Goal: Information Seeking & Learning: Learn about a topic

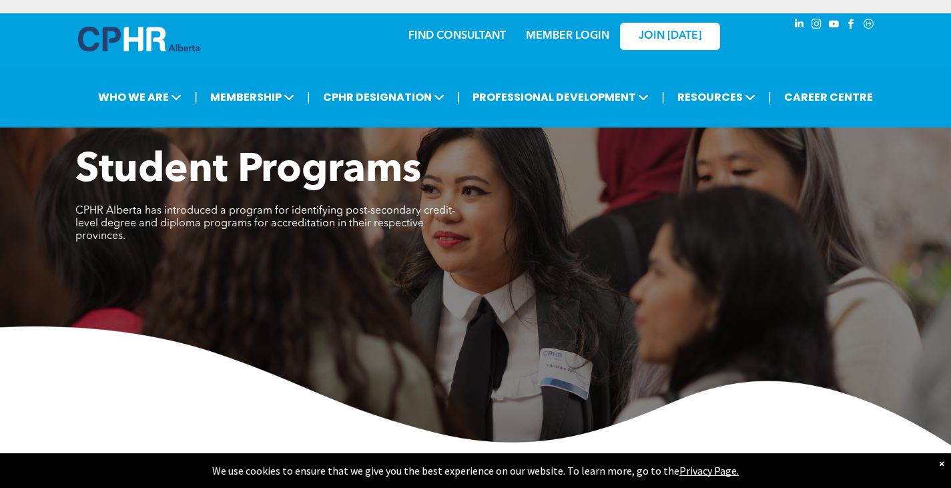
click at [467, 31] on link "FIND CONSULTANT" at bounding box center [456, 36] width 97 height 11
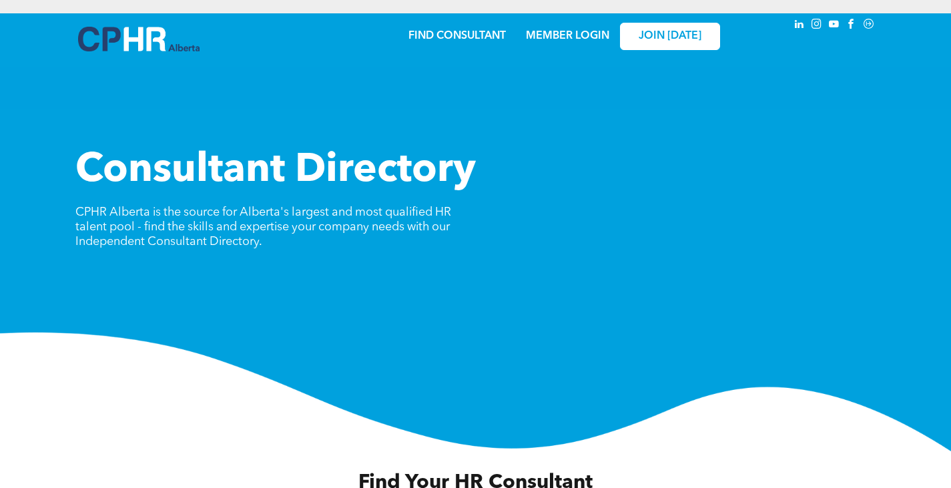
scroll to position [408, 0]
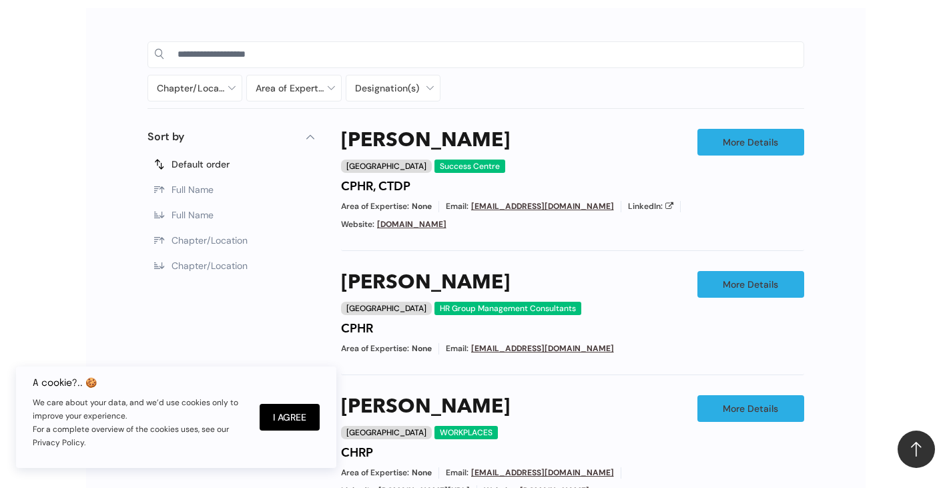
scroll to position [864, 0]
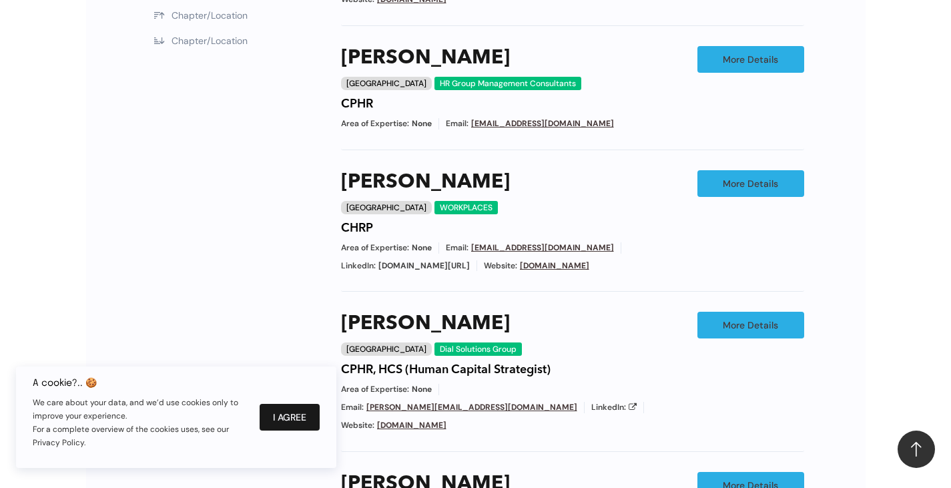
click at [289, 420] on button "I Agree" at bounding box center [290, 417] width 60 height 27
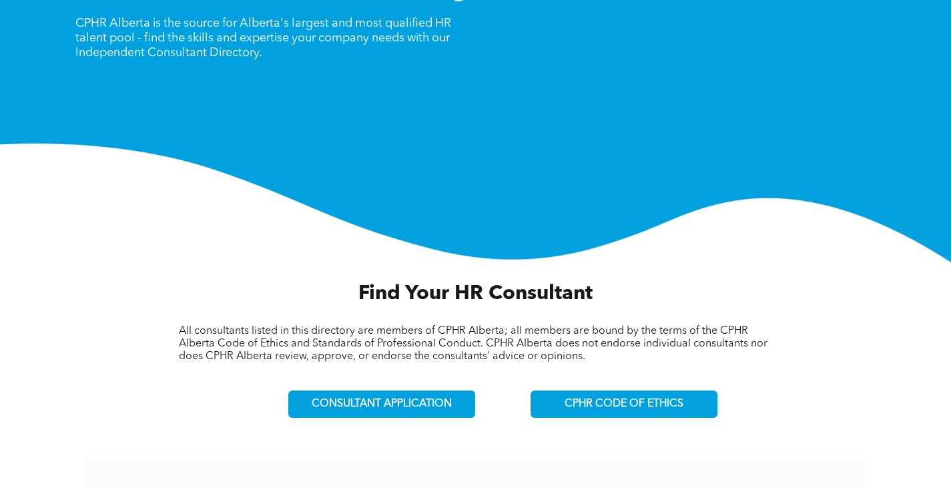
scroll to position [190, 0]
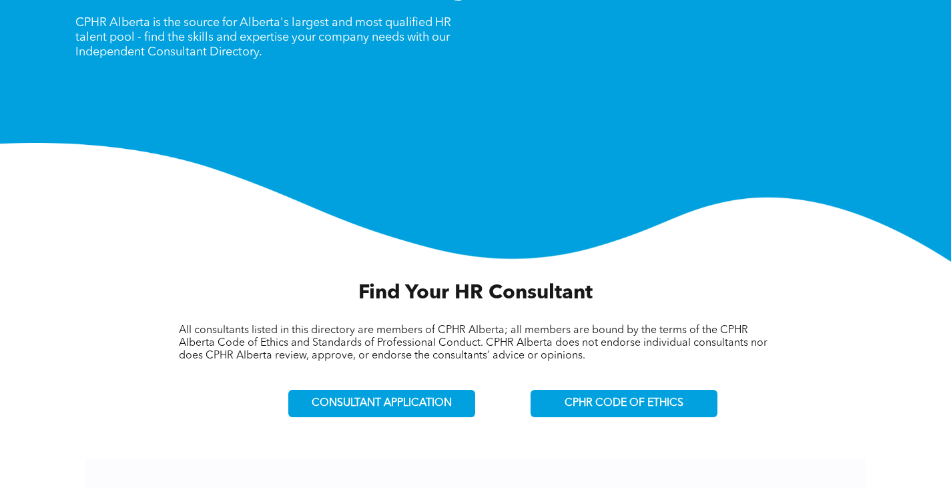
click at [456, 417] on div "CONSULTANT APPLICATION" at bounding box center [382, 403] width 296 height 50
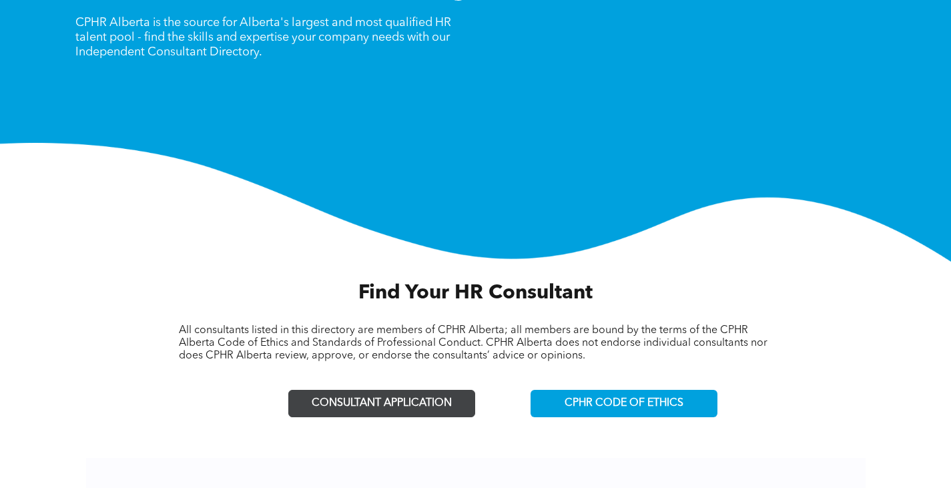
click at [418, 406] on span "CONSULTANT APPLICATION" at bounding box center [382, 403] width 140 height 13
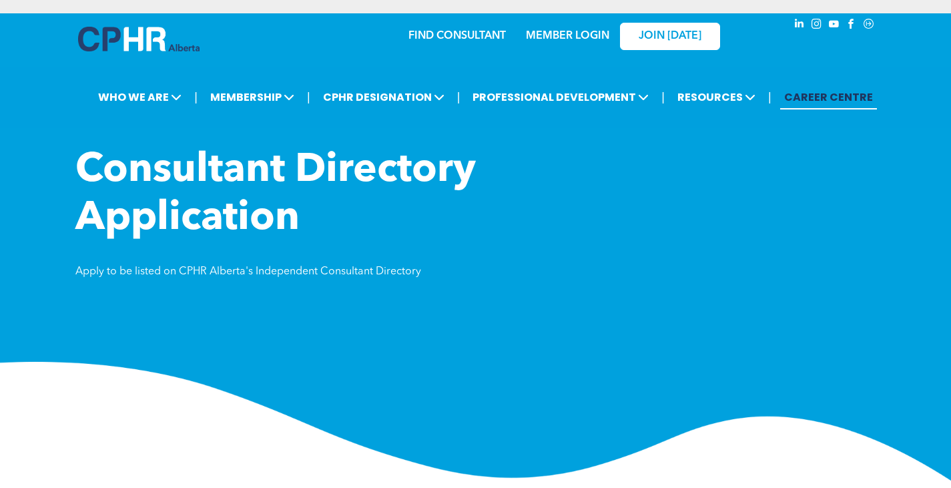
click at [815, 91] on link "CAREER CENTRE" at bounding box center [828, 97] width 97 height 25
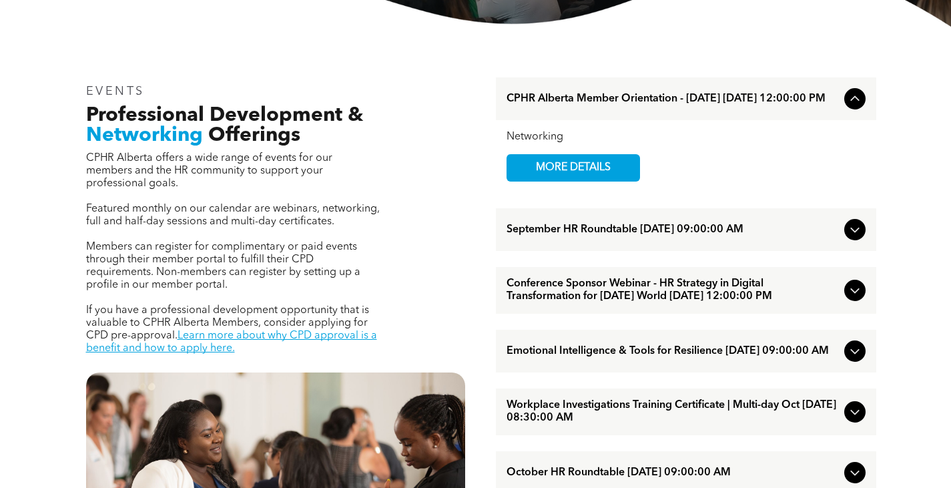
scroll to position [399, 0]
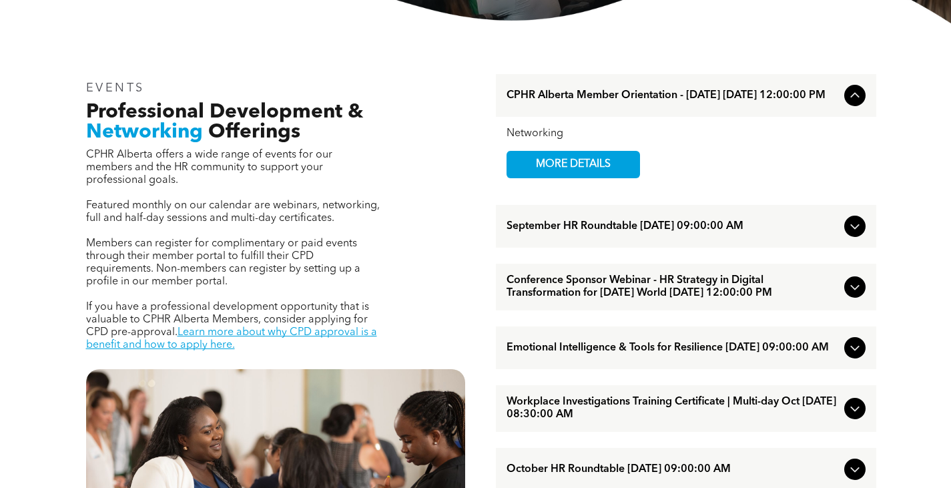
click at [625, 242] on div "September HR Roundtable [DATE] 09:00:00 AM" at bounding box center [686, 226] width 380 height 43
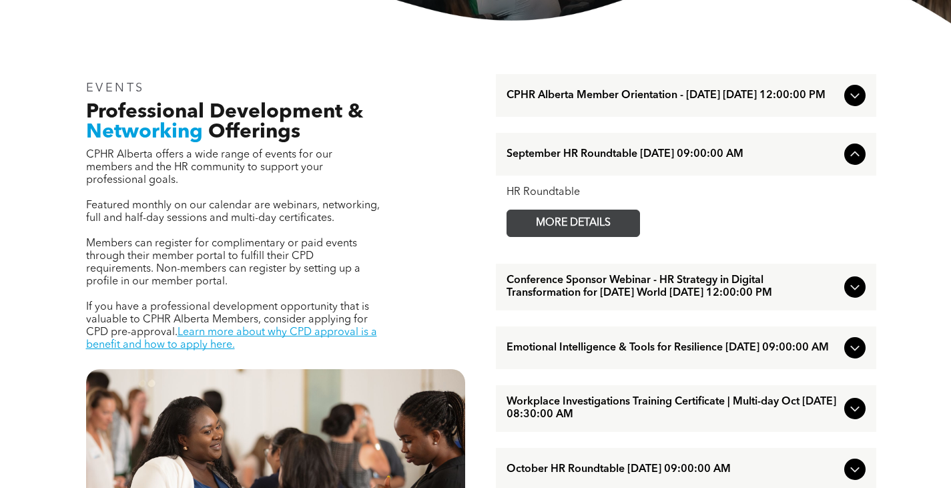
click at [620, 235] on span "MORE DETAILS" at bounding box center [573, 223] width 105 height 26
click at [557, 354] on span "Emotional Intelligence & Tools for Resilience [DATE] 09:00:00 AM" at bounding box center [673, 348] width 332 height 13
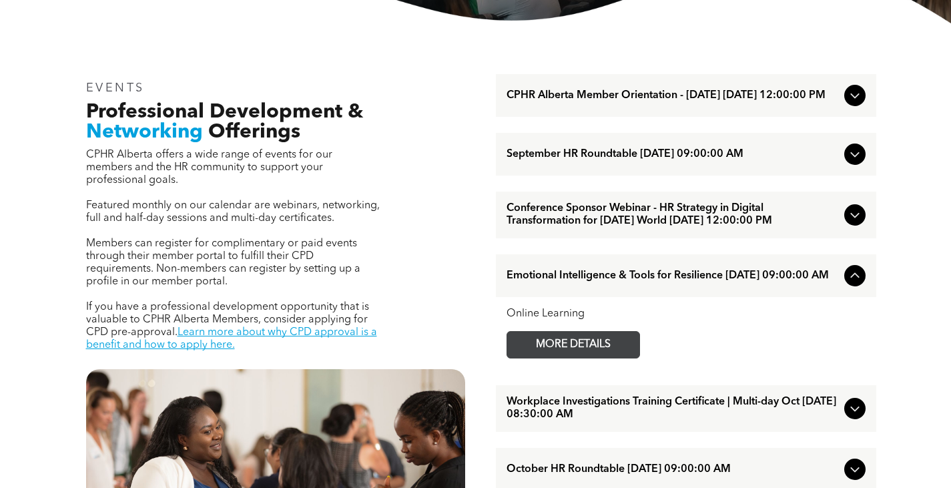
click at [557, 358] on span "MORE DETAILS" at bounding box center [573, 345] width 105 height 26
click at [625, 99] on span "CPHR Alberta Member Orientation - August 2025 August/27/2025 12:00:00 PM" at bounding box center [673, 95] width 332 height 13
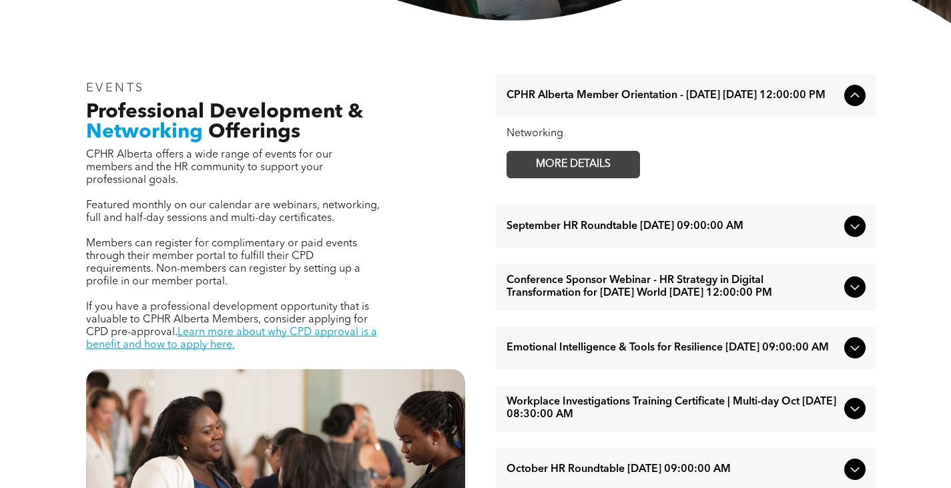
click at [593, 166] on span "MORE DETAILS" at bounding box center [573, 164] width 105 height 26
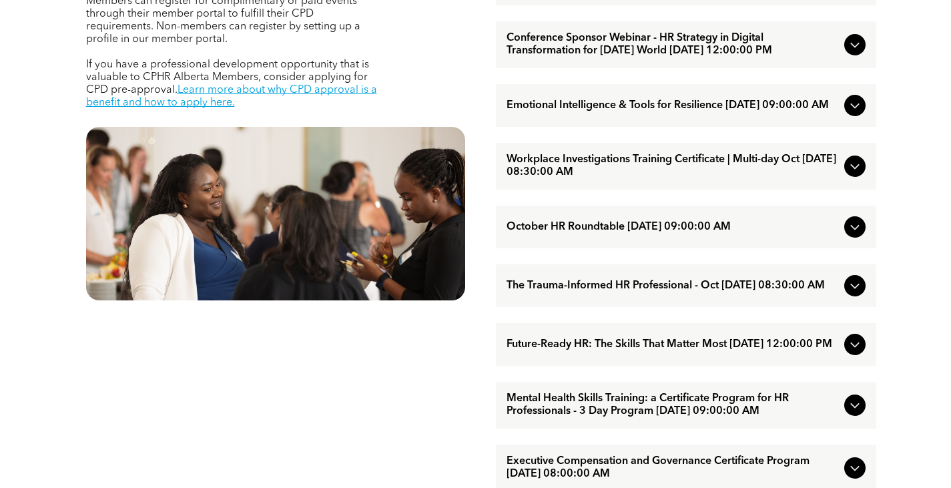
scroll to position [659, 0]
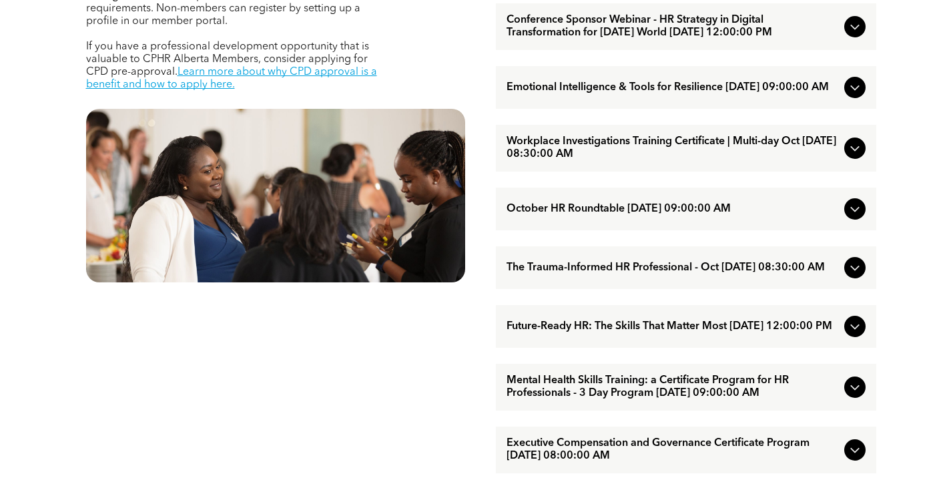
click at [600, 274] on span "The Trauma-Informed HR Professional - Oct October/15/2025 08:30:00 AM" at bounding box center [673, 268] width 332 height 13
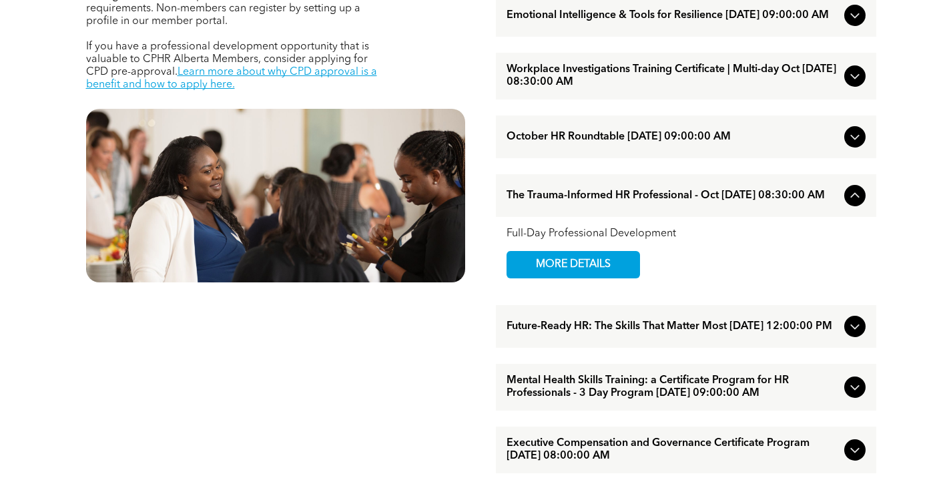
click at [600, 278] on span "MORE DETAILS" at bounding box center [573, 265] width 105 height 26
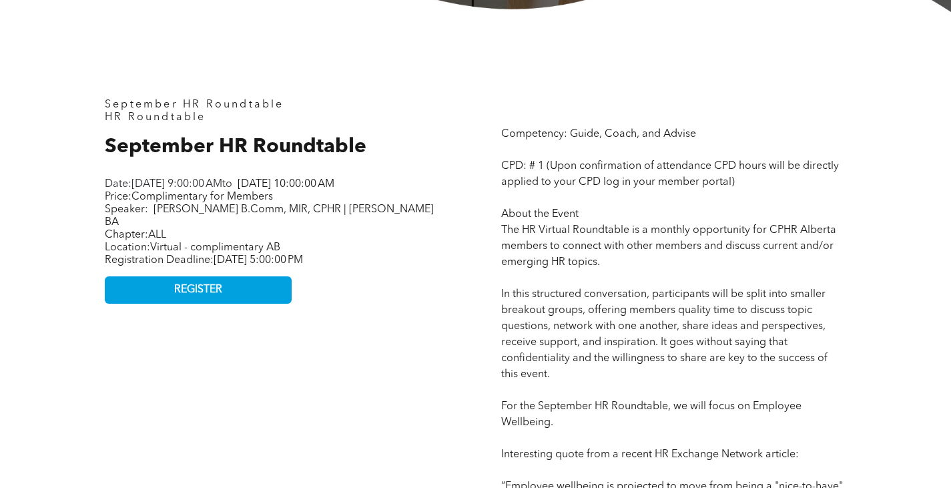
scroll to position [508, 0]
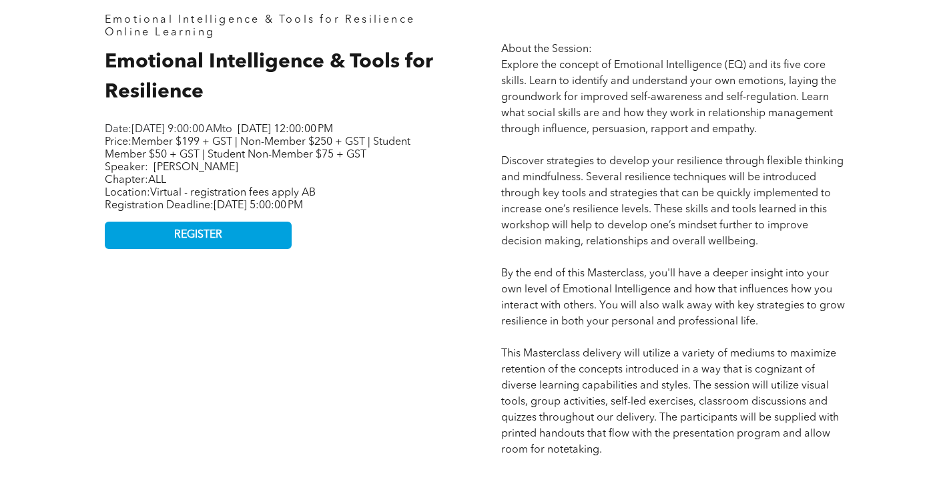
scroll to position [612, 0]
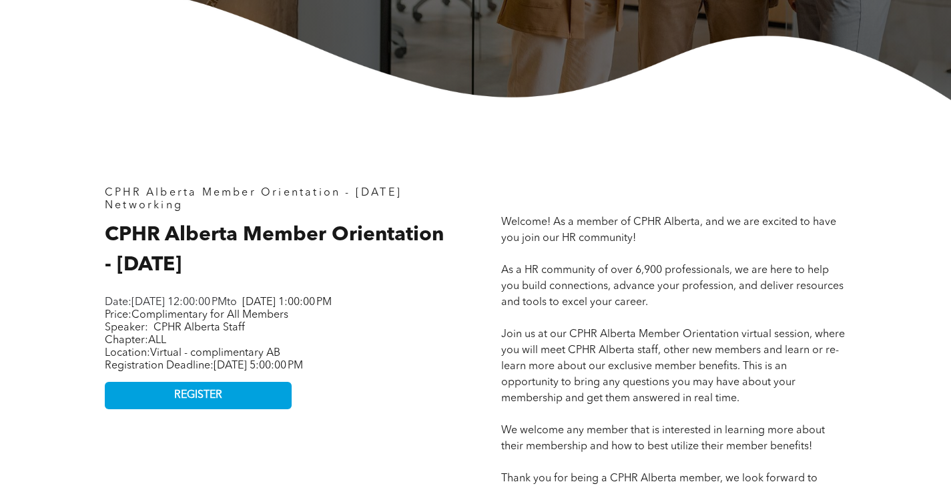
scroll to position [438, 0]
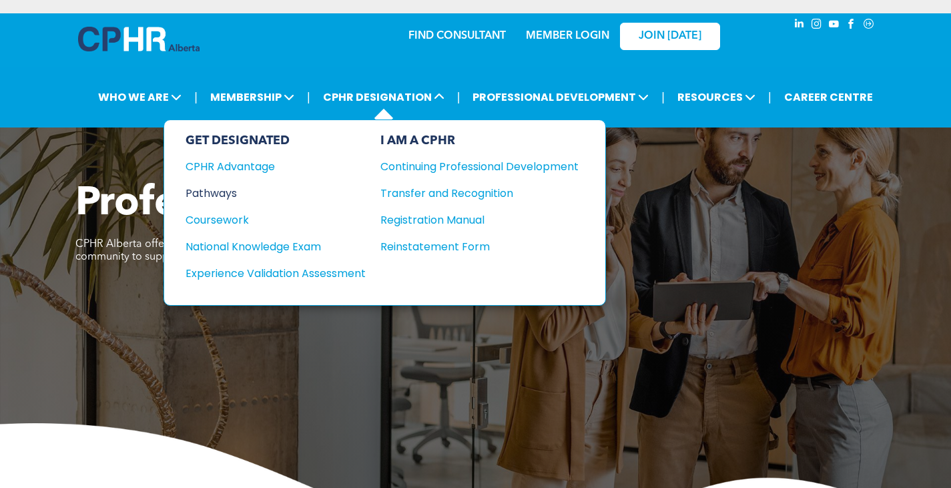
click at [238, 196] on div "Pathways" at bounding box center [267, 193] width 162 height 17
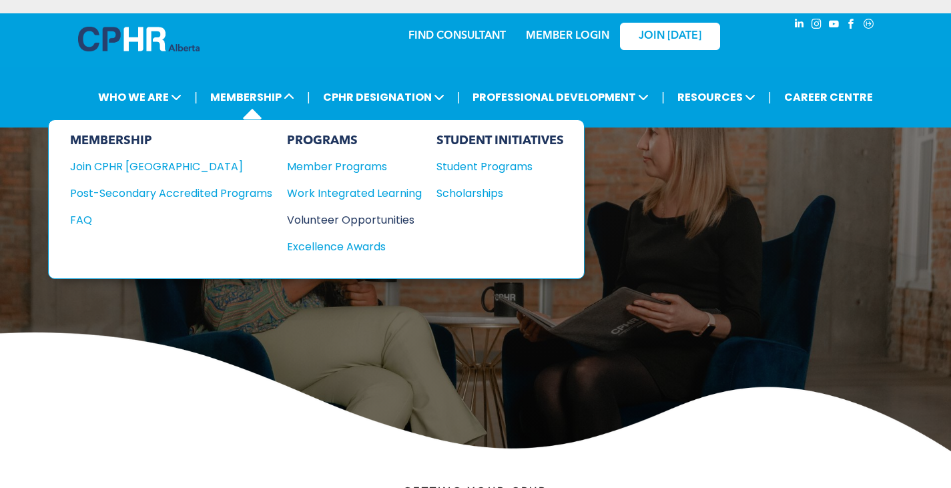
click at [314, 219] on div "Volunteer Opportunities" at bounding box center [347, 220] width 121 height 17
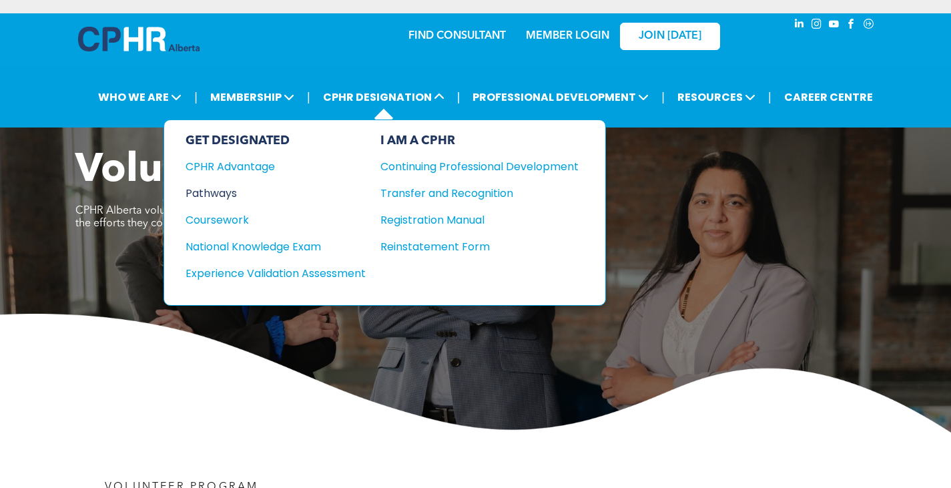
click at [222, 187] on div "Pathways" at bounding box center [267, 193] width 162 height 17
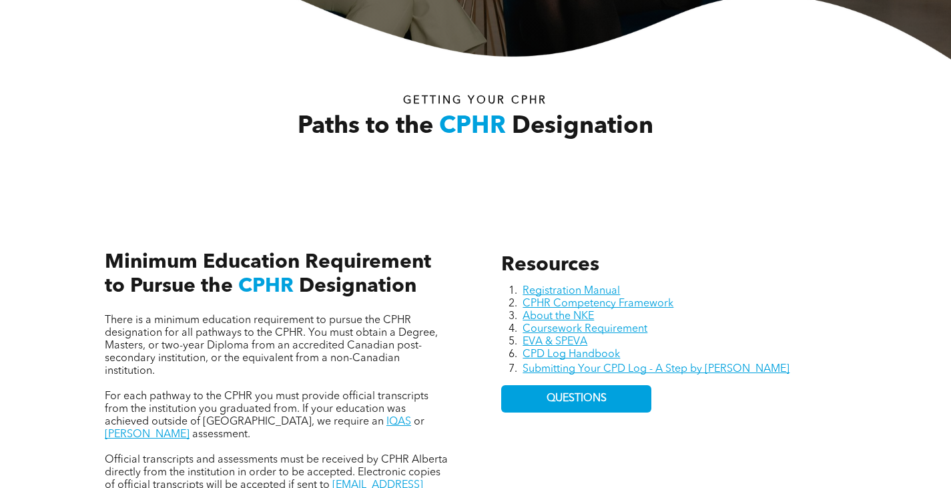
scroll to position [392, 0]
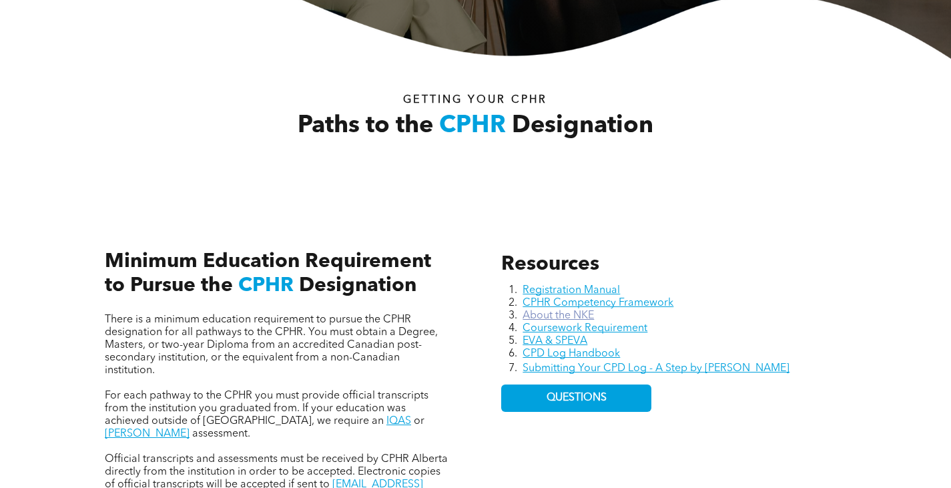
click at [546, 318] on link "About the NKE" at bounding box center [558, 315] width 71 height 11
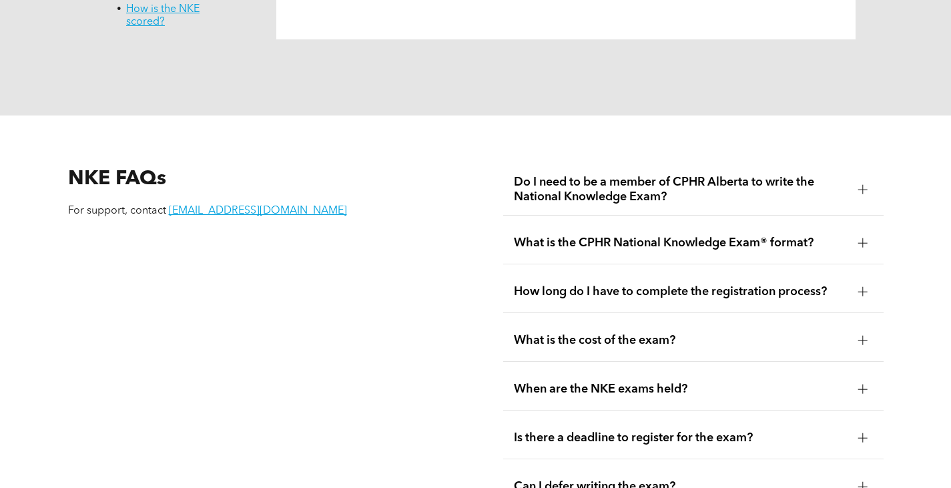
scroll to position [1581, 0]
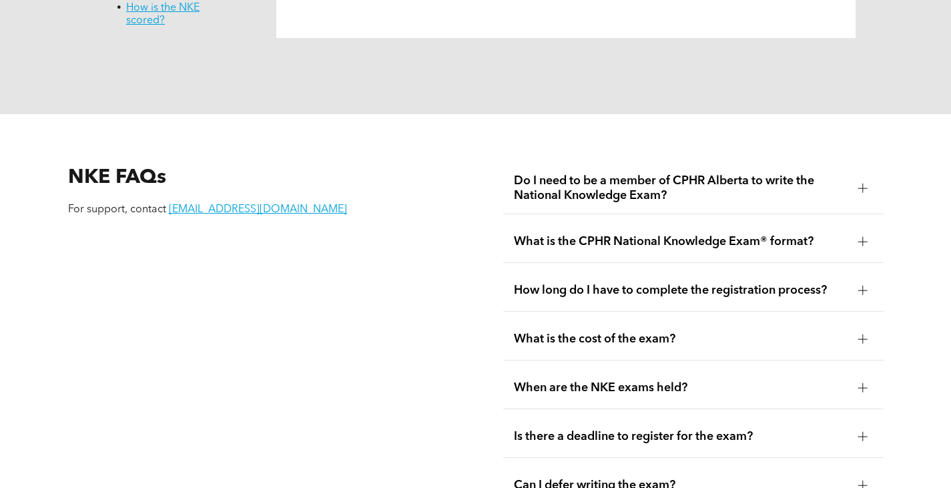
click at [592, 234] on span "What is the CPHR National Knowledge Exam® format?" at bounding box center [681, 241] width 334 height 15
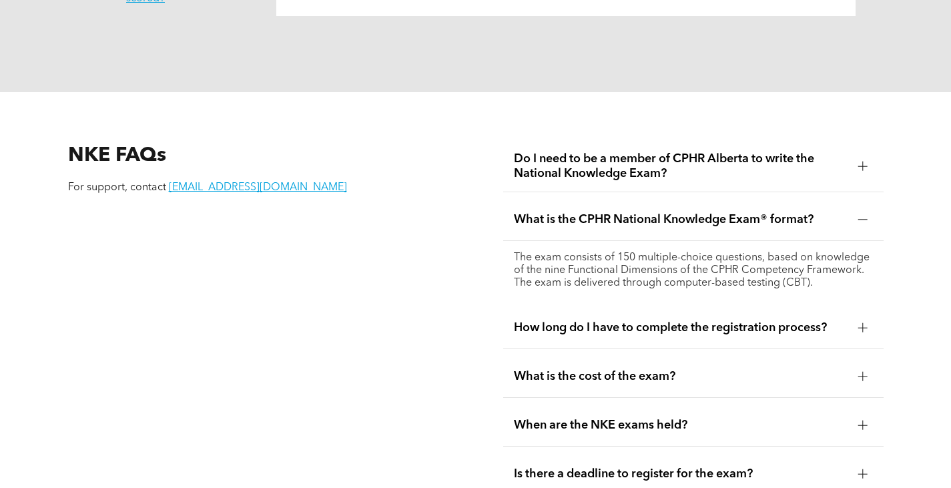
scroll to position [1602, 0]
click at [631, 157] on span "Do I need to be a member of CPHR Alberta to write the National Knowledge Exam?" at bounding box center [681, 166] width 334 height 29
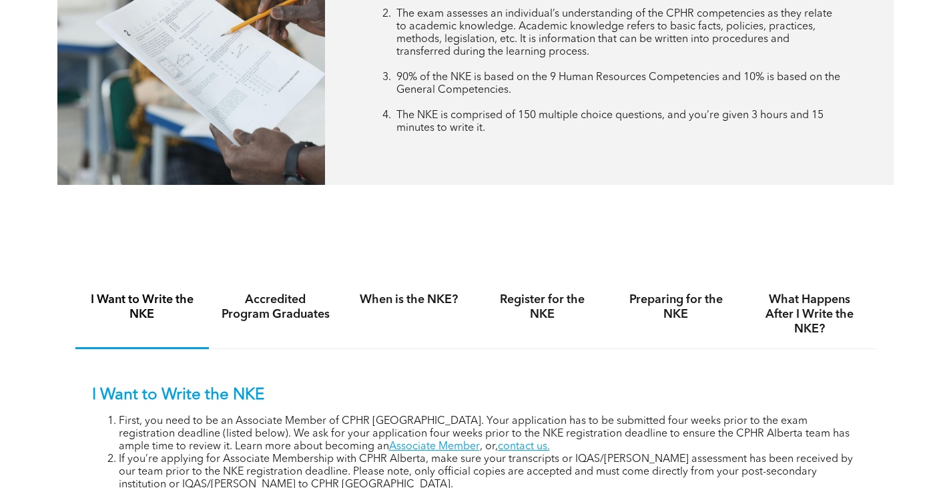
scroll to position [655, 0]
click at [396, 341] on div "When is the NKE?" at bounding box center [408, 315] width 133 height 69
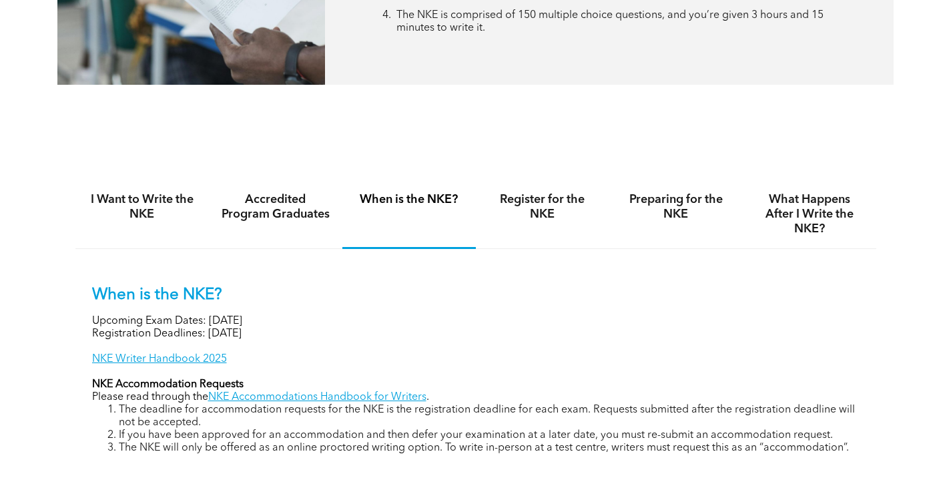
scroll to position [758, 0]
